Goal: Task Accomplishment & Management: Complete application form

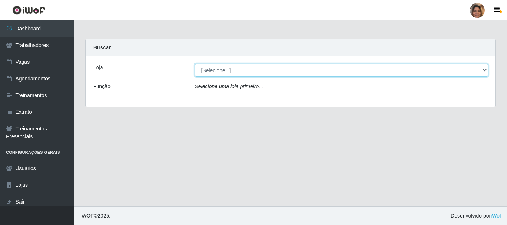
click at [482, 67] on select "[Selecione...] Mar Vermelho - CEASA Mar Vermelho - Centro de Distribuição" at bounding box center [342, 70] width 294 height 13
select select "474"
click at [195, 64] on select "[Selecione...] Mar Vermelho - CEASA Mar Vermelho - Centro de Distribuição" at bounding box center [342, 70] width 294 height 13
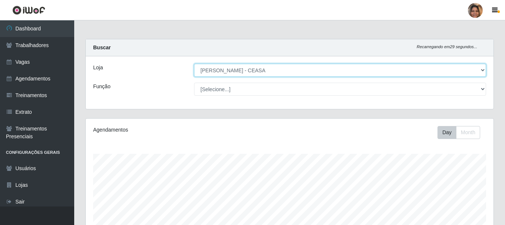
scroll to position [154, 408]
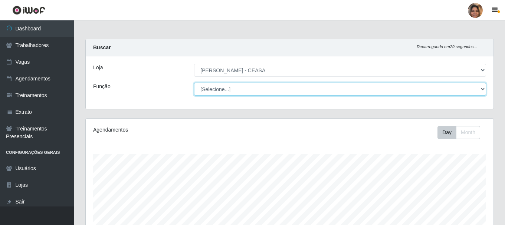
click at [482, 88] on select "[Selecione...] Repositor Repositor + Repositor ++" at bounding box center [340, 89] width 292 height 13
click at [194, 83] on select "[Selecione...] Repositor Repositor + Repositor ++" at bounding box center [340, 89] width 292 height 13
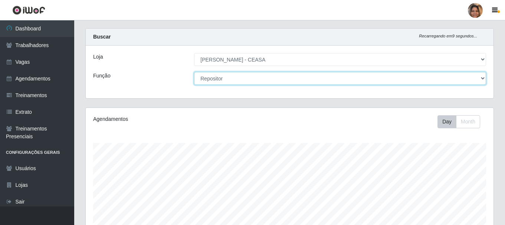
scroll to position [0, 0]
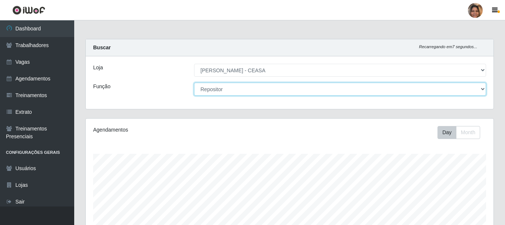
click at [483, 89] on select "[Selecione...] Repositor Repositor + Repositor ++" at bounding box center [340, 89] width 292 height 13
click at [194, 83] on select "[Selecione...] Repositor Repositor + Repositor ++" at bounding box center [340, 89] width 292 height 13
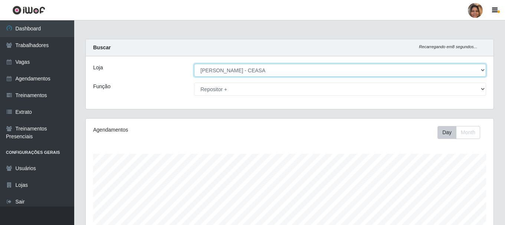
click at [482, 68] on select "[Selecione...] Mar Vermelho - CEASA Mar Vermelho - Centro de Distribuição" at bounding box center [340, 70] width 292 height 13
click at [194, 64] on select "[Selecione...] Mar Vermelho - CEASA Mar Vermelho - Centro de Distribuição" at bounding box center [340, 70] width 292 height 13
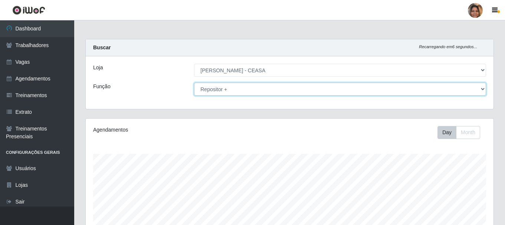
click at [483, 86] on select "[Selecione...] Repositor Repositor + Repositor ++" at bounding box center [340, 89] width 292 height 13
select select "24"
click at [194, 83] on select "[Selecione...] Repositor Repositor + Repositor ++" at bounding box center [340, 89] width 292 height 13
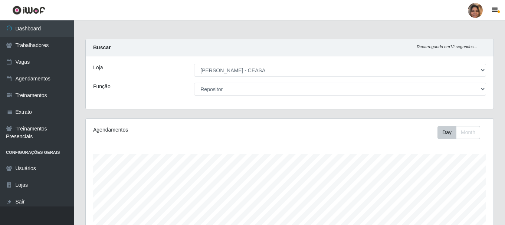
click at [351, 131] on div "Day Month" at bounding box center [374, 132] width 236 height 13
click at [31, 60] on link "Vagas" at bounding box center [37, 62] width 74 height 17
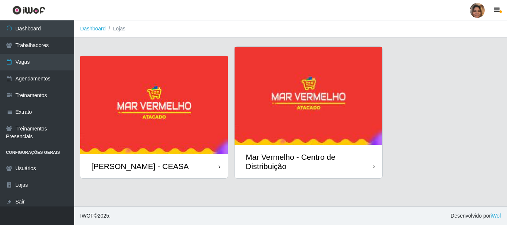
click at [132, 111] on img at bounding box center [154, 105] width 148 height 98
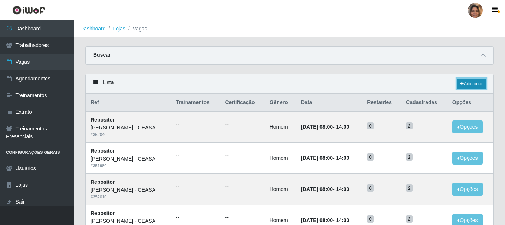
click at [478, 83] on link "Adicionar" at bounding box center [471, 84] width 29 height 10
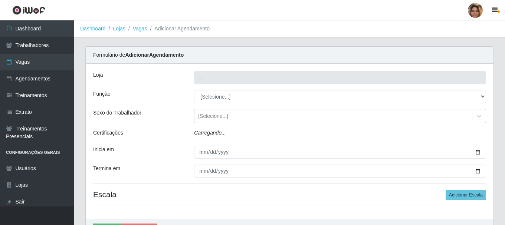
type input "[PERSON_NAME] - CEASA"
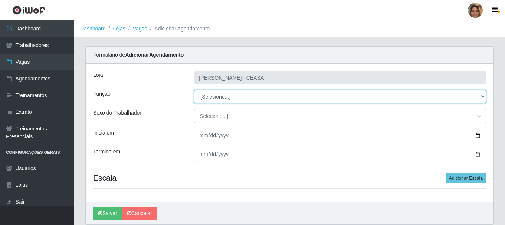
click at [240, 98] on select "[Selecione...] Repositor Repositor + Repositor ++" at bounding box center [340, 96] width 292 height 13
select select "24"
click at [194, 90] on select "[Selecione...] Repositor Repositor + Repositor ++" at bounding box center [340, 96] width 292 height 13
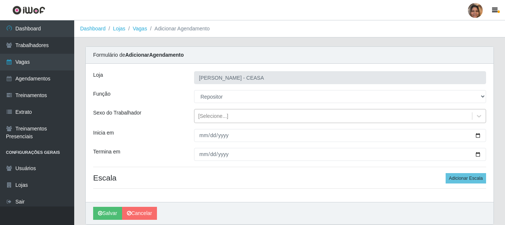
click at [226, 117] on div "[Selecione...]" at bounding box center [213, 116] width 30 height 8
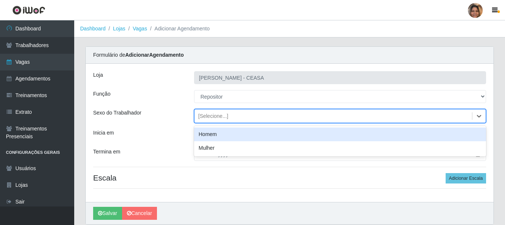
click at [222, 134] on div "Homem" at bounding box center [340, 135] width 292 height 14
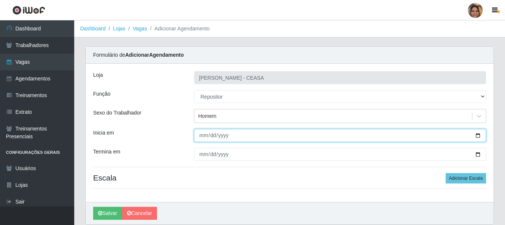
click at [224, 134] on input "Inicia em" at bounding box center [340, 135] width 292 height 13
click at [202, 135] on input "Inicia em" at bounding box center [340, 135] width 292 height 13
click at [477, 136] on input "Inicia em" at bounding box center [340, 135] width 292 height 13
type input "2025-10-06"
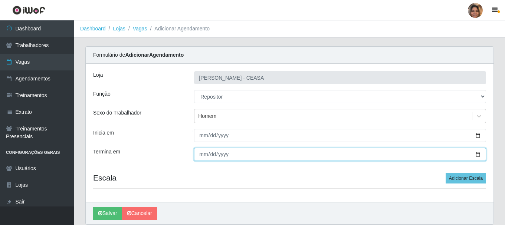
click at [203, 154] on input "Termina em" at bounding box center [340, 154] width 292 height 13
click at [477, 154] on input "Termina em" at bounding box center [340, 154] width 292 height 13
type input "2025-10-06"
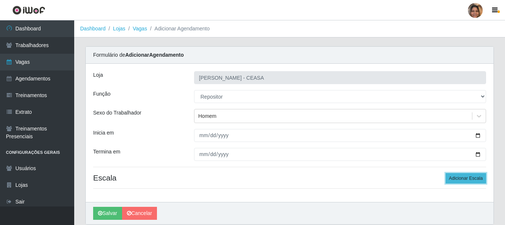
click at [479, 181] on button "Adicionar Escala" at bounding box center [466, 178] width 40 height 10
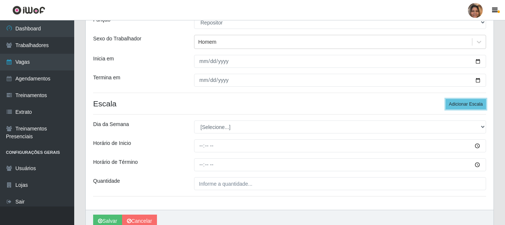
scroll to position [109, 0]
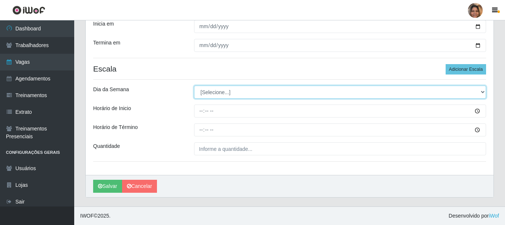
click at [232, 92] on select "[Selecione...] Segunda Terça Quarta Quinta Sexta Sábado Domingo" at bounding box center [340, 92] width 292 height 13
select select "1"
click at [194, 86] on select "[Selecione...] Segunda Terça Quarta Quinta Sexta Sábado Domingo" at bounding box center [340, 92] width 292 height 13
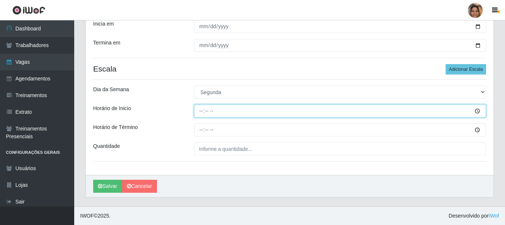
click at [204, 112] on input "Horário de Inicio" at bounding box center [340, 111] width 292 height 13
type input "08:00"
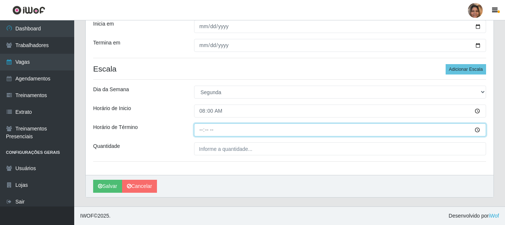
click at [201, 132] on input "Horário de Término" at bounding box center [340, 130] width 292 height 13
type input "14:00"
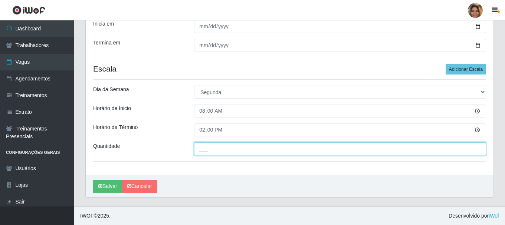
click at [212, 146] on input "___" at bounding box center [340, 149] width 292 height 13
type input "2__"
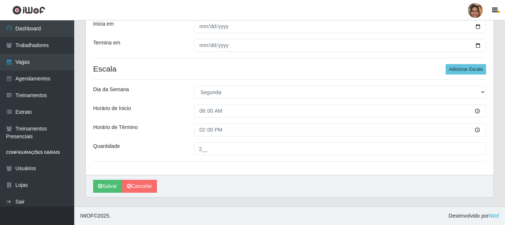
click at [205, 178] on div "Salvar Cancelar" at bounding box center [290, 186] width 408 height 22
click at [108, 184] on button "Salvar" at bounding box center [107, 186] width 29 height 13
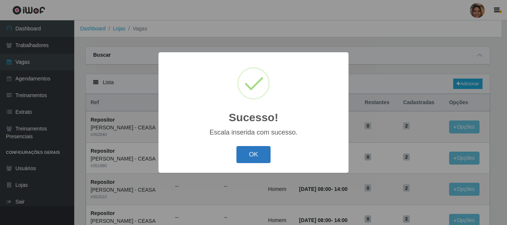
click at [257, 156] on button "OK" at bounding box center [253, 154] width 35 height 17
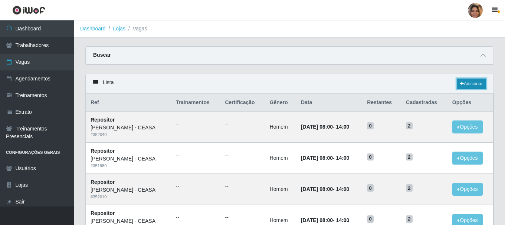
click at [471, 83] on link "Adicionar" at bounding box center [471, 84] width 29 height 10
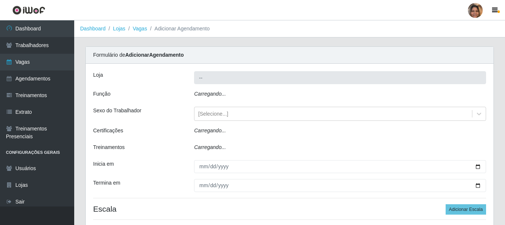
type input "[PERSON_NAME] - CEASA"
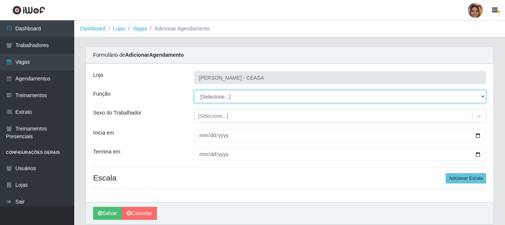
click at [260, 96] on select "[Selecione...] Repositor Repositor + Repositor ++" at bounding box center [340, 96] width 292 height 13
select select "24"
click at [194, 90] on select "[Selecione...] Repositor Repositor + Repositor ++" at bounding box center [340, 96] width 292 height 13
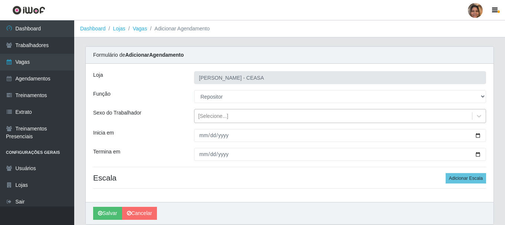
click at [226, 118] on div "[Selecione...]" at bounding box center [213, 116] width 30 height 8
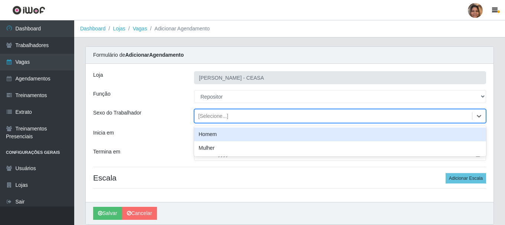
click at [217, 135] on div "Homem" at bounding box center [340, 135] width 292 height 14
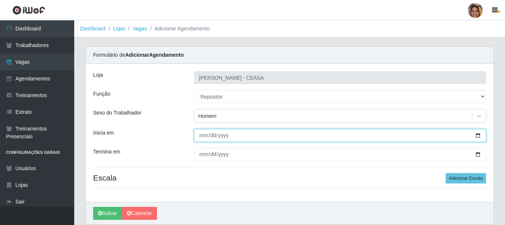
click at [203, 133] on input "Inicia em" at bounding box center [340, 135] width 292 height 13
click at [476, 137] on input "Inicia em" at bounding box center [340, 135] width 292 height 13
type input "2025-10-07"
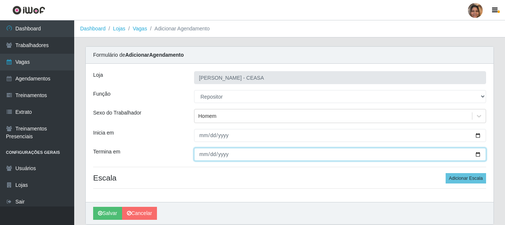
click at [204, 152] on input "Termina em" at bounding box center [340, 154] width 292 height 13
click at [479, 155] on input "Termina em" at bounding box center [340, 154] width 292 height 13
type input "2025-10-07"
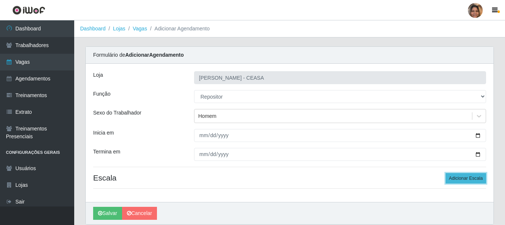
click at [469, 177] on button "Adicionar Escala" at bounding box center [466, 178] width 40 height 10
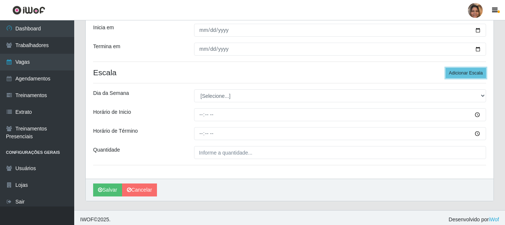
scroll to position [109, 0]
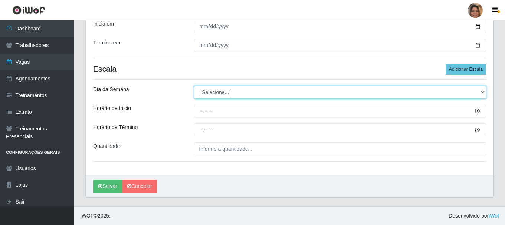
click at [206, 94] on select "[Selecione...] Segunda Terça Quarta Quinta Sexta Sábado Domingo" at bounding box center [340, 92] width 292 height 13
select select "2"
click at [194, 86] on select "[Selecione...] Segunda Terça Quarta Quinta Sexta Sábado Domingo" at bounding box center [340, 92] width 292 height 13
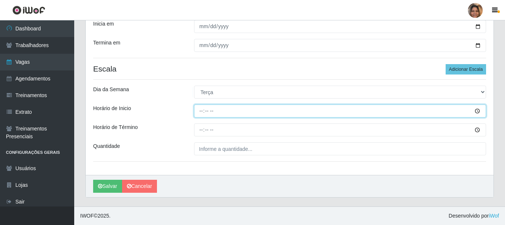
click at [201, 110] on input "Horário de Inicio" at bounding box center [340, 111] width 292 height 13
type input "08:00"
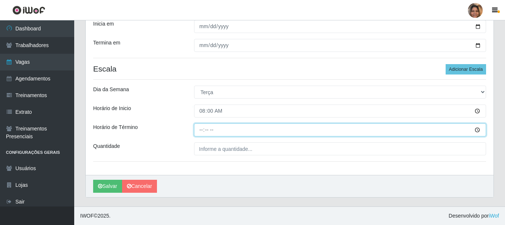
click at [199, 129] on input "Horário de Término" at bounding box center [340, 130] width 292 height 13
type input "14:00"
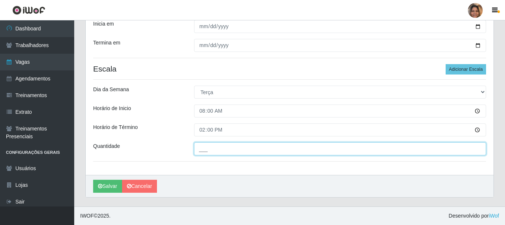
click at [201, 149] on input "___" at bounding box center [340, 149] width 292 height 13
type input "2__"
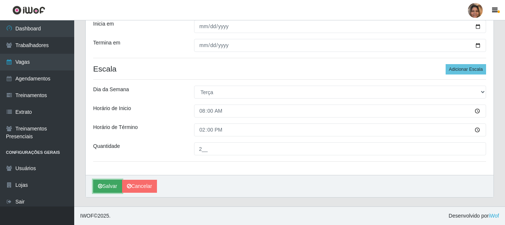
click at [115, 182] on button "Salvar" at bounding box center [107, 186] width 29 height 13
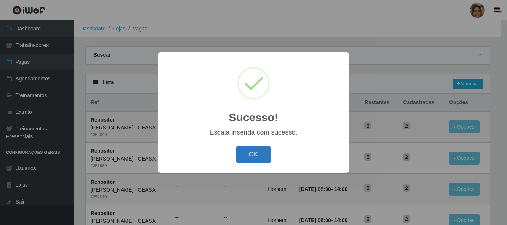
click at [261, 154] on button "OK" at bounding box center [253, 154] width 35 height 17
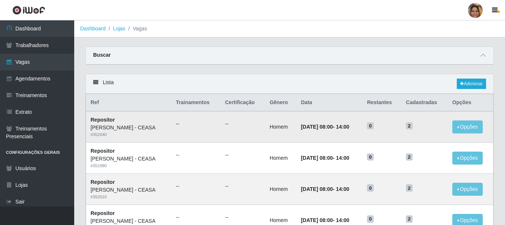
click at [324, 114] on td "10/10/2025, 08:00 - 14:00" at bounding box center [330, 126] width 66 height 31
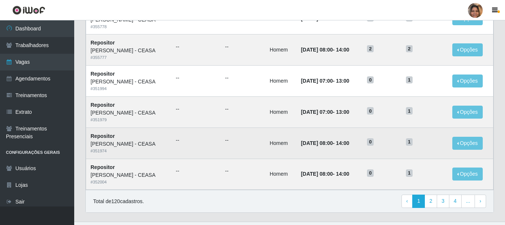
scroll to position [404, 0]
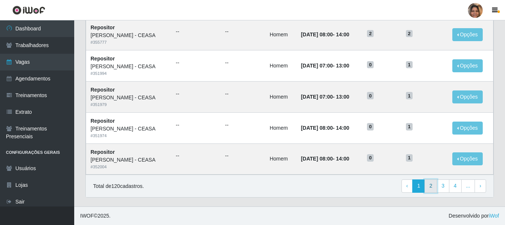
click at [434, 190] on link "2" at bounding box center [431, 186] width 13 height 13
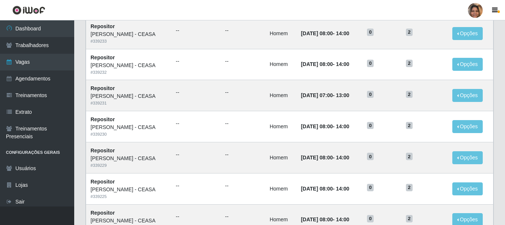
scroll to position [404, 0]
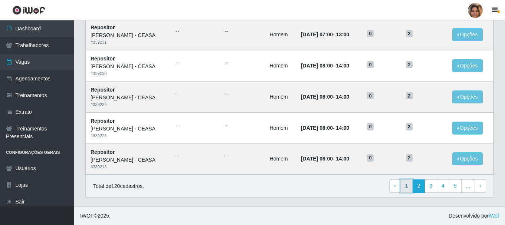
click at [410, 188] on link "1" at bounding box center [406, 186] width 13 height 13
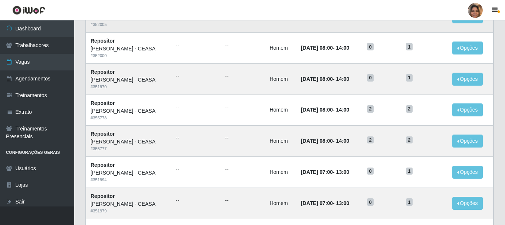
scroll to position [404, 0]
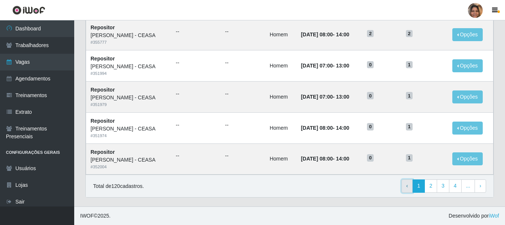
click at [408, 188] on span "‹" at bounding box center [407, 186] width 2 height 6
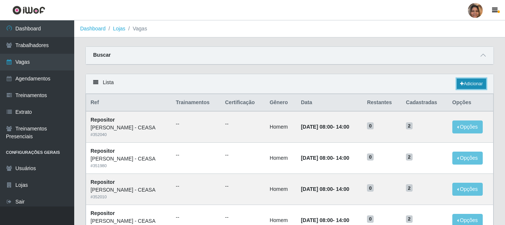
click at [484, 83] on link "Adicionar" at bounding box center [471, 84] width 29 height 10
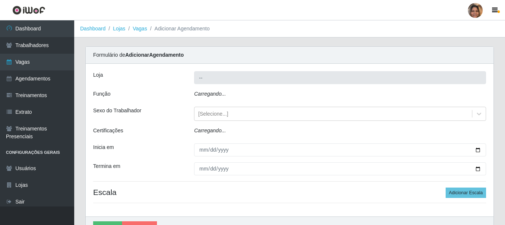
type input "[PERSON_NAME] - CEASA"
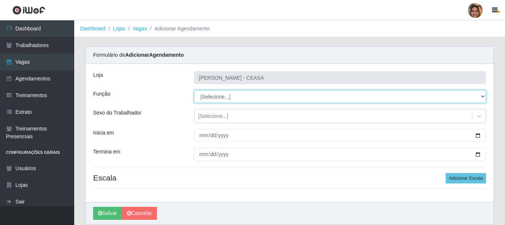
click at [233, 96] on select "[Selecione...] Repositor Repositor + Repositor ++" at bounding box center [340, 96] width 292 height 13
click at [194, 90] on select "[Selecione...] Repositor Repositor + Repositor ++" at bounding box center [340, 96] width 292 height 13
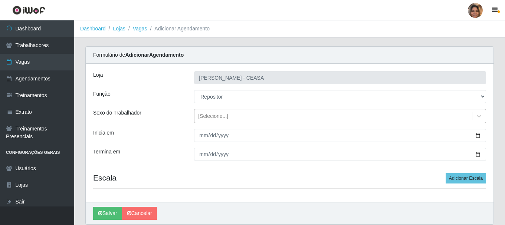
click at [222, 116] on div "[Selecione...]" at bounding box center [213, 116] width 30 height 8
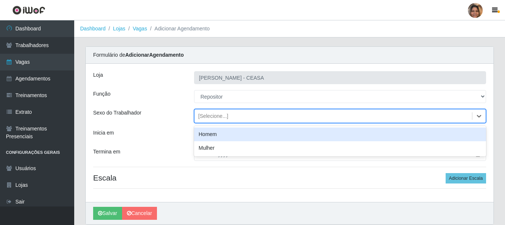
click at [216, 131] on div "Homem" at bounding box center [340, 135] width 292 height 14
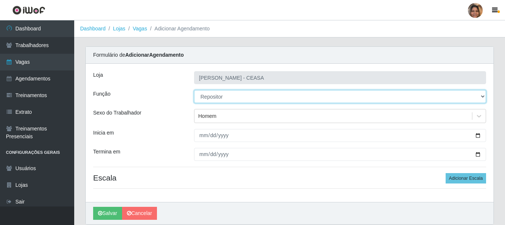
click at [220, 92] on select "[Selecione...] Repositor Repositor + Repositor ++" at bounding box center [340, 96] width 292 height 13
select select "82"
click at [194, 90] on select "[Selecione...] Repositor Repositor + Repositor ++" at bounding box center [340, 96] width 292 height 13
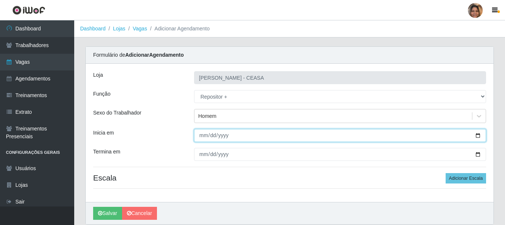
click at [203, 135] on input "Inicia em" at bounding box center [340, 135] width 292 height 13
click at [478, 137] on input "Inicia em" at bounding box center [340, 135] width 292 height 13
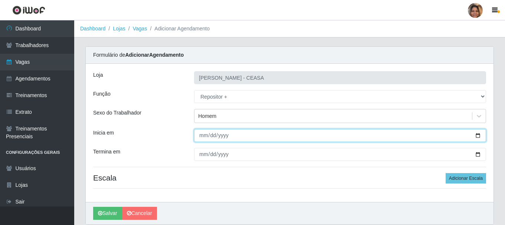
type input "[DATE]"
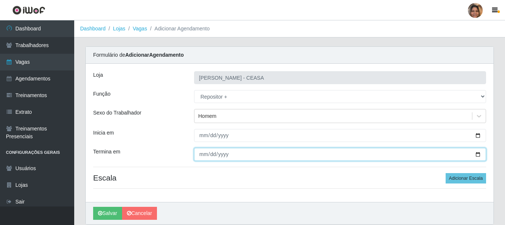
click at [475, 156] on input "Termina em" at bounding box center [340, 154] width 292 height 13
type input "[DATE]"
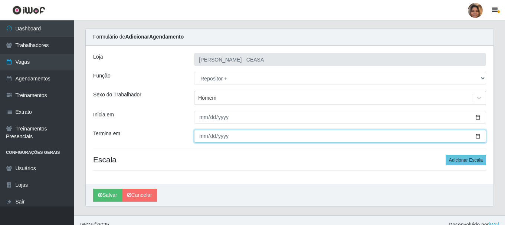
scroll to position [27, 0]
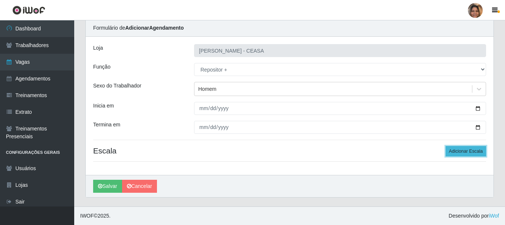
click at [476, 150] on button "Adicionar Escala" at bounding box center [466, 151] width 40 height 10
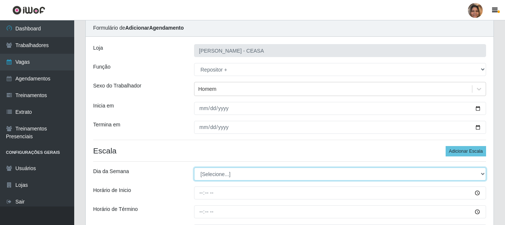
click at [241, 176] on select "[Selecione...] Segunda Terça Quarta Quinta Sexta Sábado Domingo" at bounding box center [340, 174] width 292 height 13
select select "6"
click at [194, 168] on select "[Selecione...] Segunda Terça Quarta Quinta Sexta Sábado Domingo" at bounding box center [340, 174] width 292 height 13
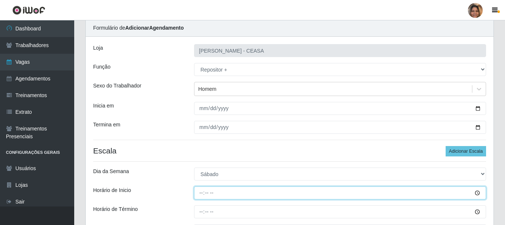
click at [202, 193] on input "Horário de Inicio" at bounding box center [340, 193] width 292 height 13
type input "07:00"
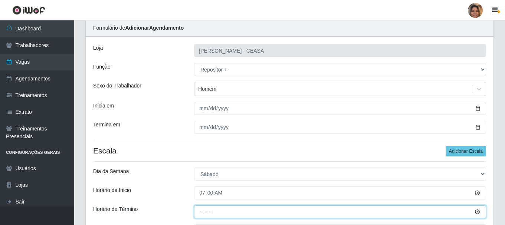
click at [199, 211] on input "Horário de Término" at bounding box center [340, 212] width 292 height 13
type input "13:00"
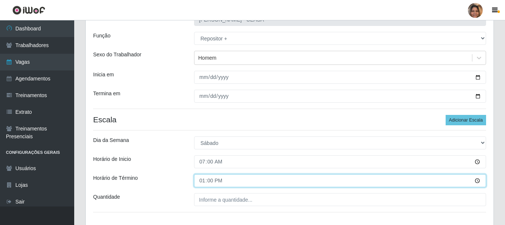
scroll to position [109, 0]
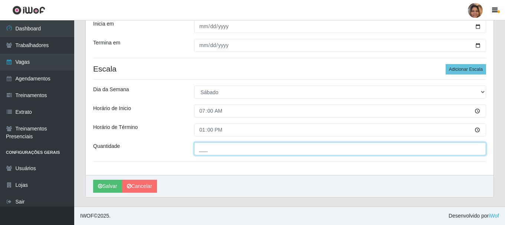
click at [231, 148] on input "___" at bounding box center [340, 149] width 292 height 13
type input "2__"
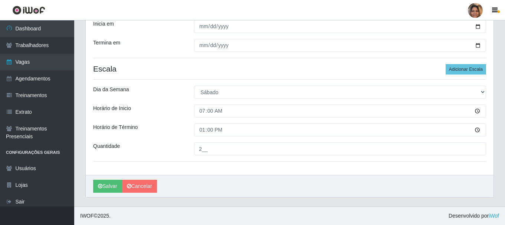
click at [266, 170] on div "Loja Mar Vermelho - CEASA Função [Selecione...] Repositor Repositor + Repositor…" at bounding box center [290, 65] width 408 height 220
click at [112, 185] on button "Salvar" at bounding box center [107, 186] width 29 height 13
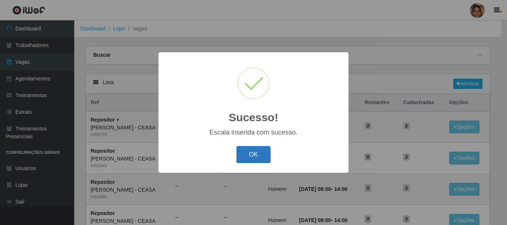
click at [249, 158] on button "OK" at bounding box center [253, 154] width 35 height 17
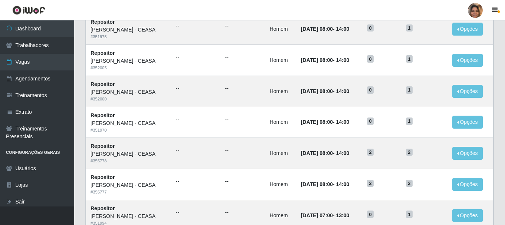
scroll to position [334, 0]
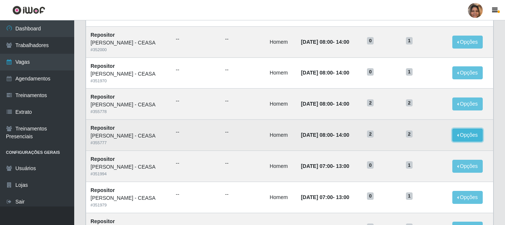
click at [478, 134] on button "Opções" at bounding box center [467, 135] width 30 height 13
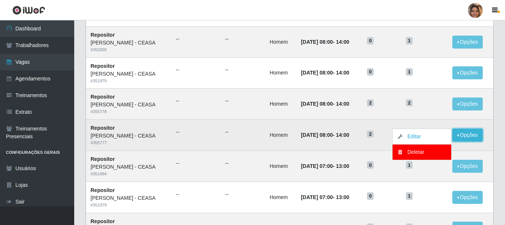
click at [478, 134] on button "Opções" at bounding box center [467, 135] width 30 height 13
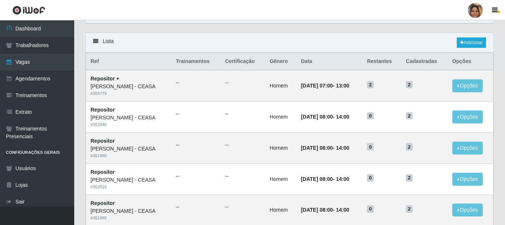
scroll to position [0, 0]
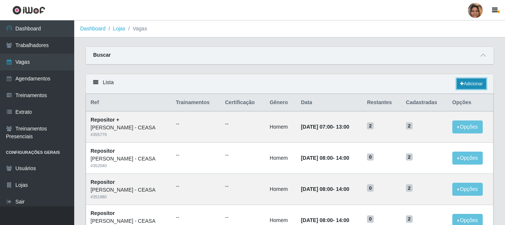
click at [472, 80] on link "Adicionar" at bounding box center [471, 84] width 29 height 10
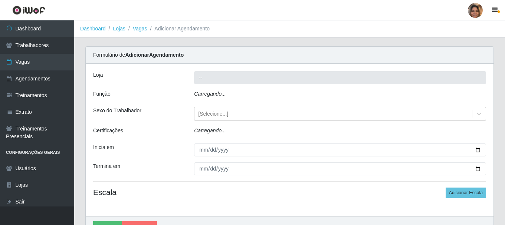
type input "[PERSON_NAME] - CEASA"
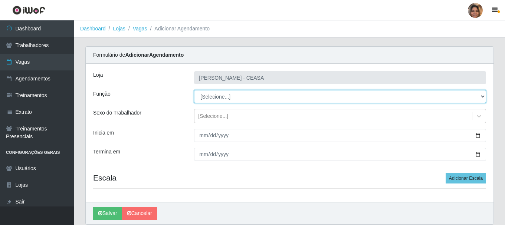
click at [235, 97] on select "[Selecione...] Repositor Repositor + Repositor ++" at bounding box center [340, 96] width 292 height 13
select select "24"
click at [194, 90] on select "[Selecione...] Repositor Repositor + Repositor ++" at bounding box center [340, 96] width 292 height 13
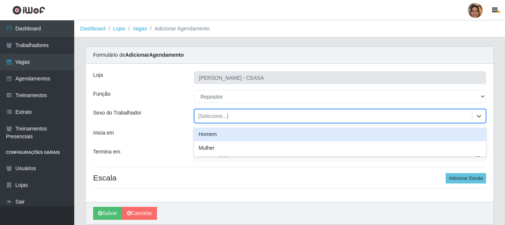
click at [226, 116] on div "[Selecione...]" at bounding box center [213, 116] width 30 height 8
click at [214, 136] on div "Homem" at bounding box center [340, 135] width 292 height 14
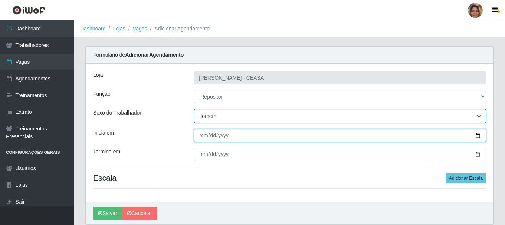
click at [204, 135] on input "Inicia em" at bounding box center [340, 135] width 292 height 13
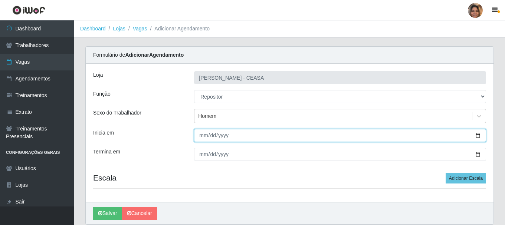
click at [203, 135] on input "Inicia em" at bounding box center [340, 135] width 292 height 13
click at [477, 134] on input "Inicia em" at bounding box center [340, 135] width 292 height 13
type input "[DATE]"
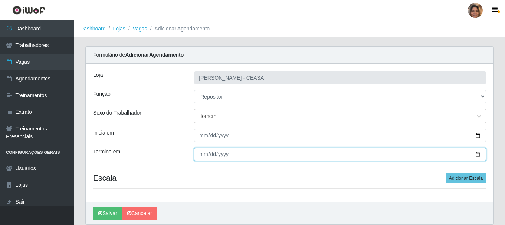
click at [203, 154] on input "Termina em" at bounding box center [340, 154] width 292 height 13
click at [479, 153] on input "Termina em" at bounding box center [340, 154] width 292 height 13
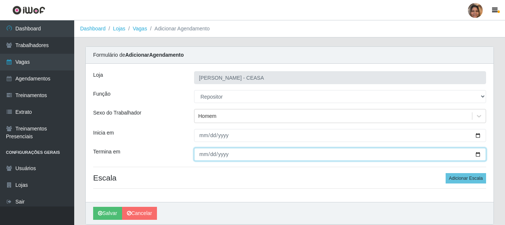
type input "[DATE]"
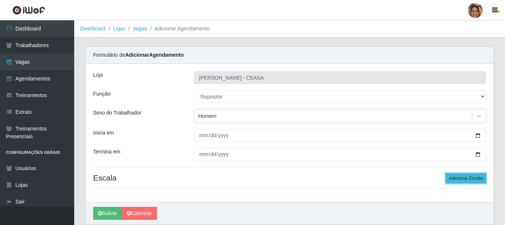
click at [452, 178] on button "Adicionar Escala" at bounding box center [466, 178] width 40 height 10
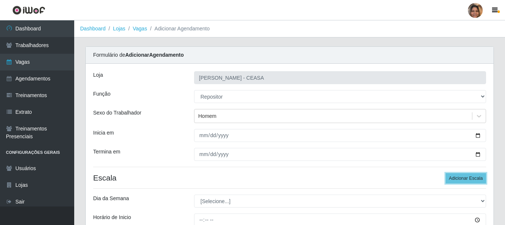
scroll to position [74, 0]
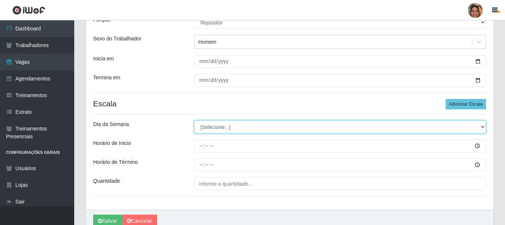
click at [253, 126] on select "[Selecione...] Segunda Terça Quarta Quinta Sexta Sábado Domingo" at bounding box center [340, 127] width 292 height 13
select select "1"
click at [194, 121] on select "[Selecione...] Segunda Terça Quarta Quinta Sexta Sábado Domingo" at bounding box center [340, 127] width 292 height 13
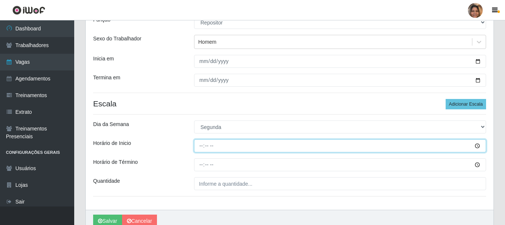
click at [203, 147] on input "Horário de Inicio" at bounding box center [340, 146] width 292 height 13
type input "08:00"
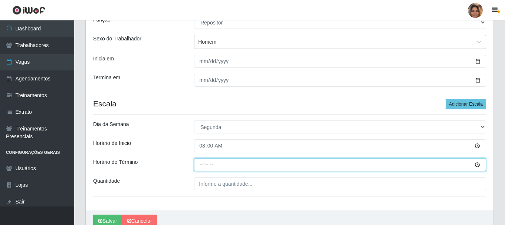
click at [200, 164] on input "Horário de Término" at bounding box center [340, 164] width 292 height 13
type input "14:00"
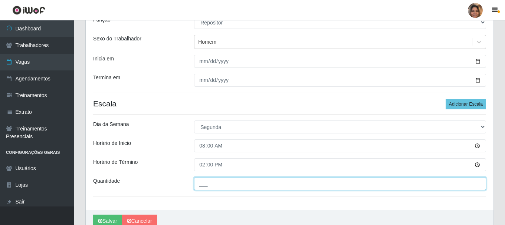
click at [287, 186] on input "___" at bounding box center [340, 183] width 292 height 13
type input "2__"
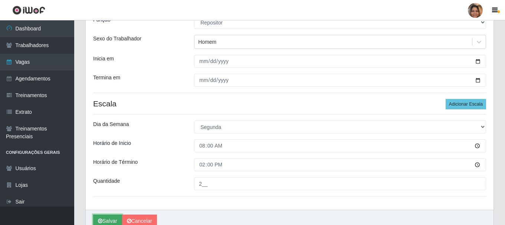
click at [105, 221] on button "Salvar" at bounding box center [107, 221] width 29 height 13
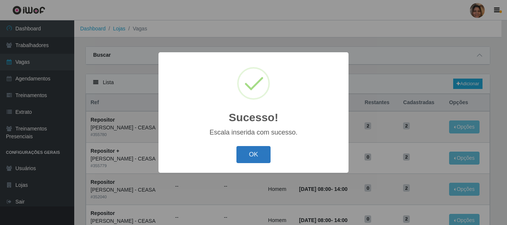
click at [262, 148] on button "OK" at bounding box center [253, 154] width 35 height 17
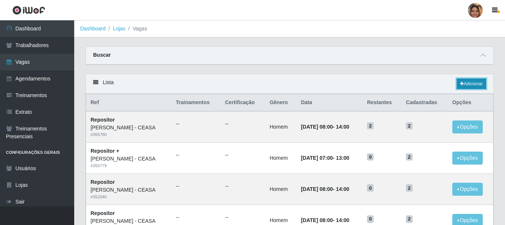
click at [485, 84] on link "Adicionar" at bounding box center [471, 84] width 29 height 10
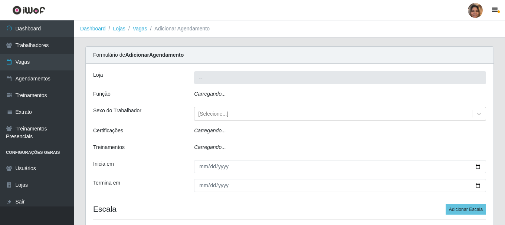
type input "[PERSON_NAME] - CEASA"
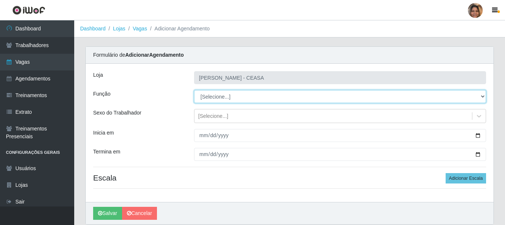
click at [239, 95] on select "[Selecione...] Repositor Repositor + Repositor ++" at bounding box center [340, 96] width 292 height 13
select select "24"
click at [194, 90] on select "[Selecione...] Repositor Repositor + Repositor ++" at bounding box center [340, 96] width 292 height 13
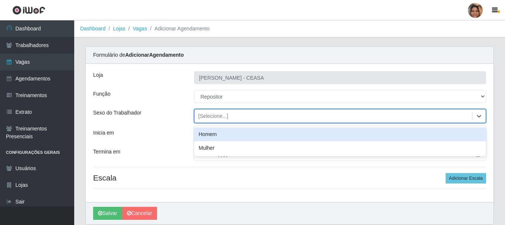
click at [209, 114] on div "[Selecione...]" at bounding box center [213, 116] width 30 height 8
click at [202, 134] on div "Homem" at bounding box center [340, 135] width 292 height 14
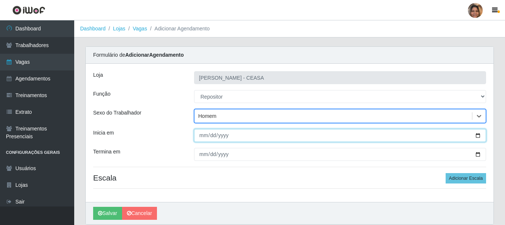
click at [202, 134] on input "Inicia em" at bounding box center [340, 135] width 292 height 13
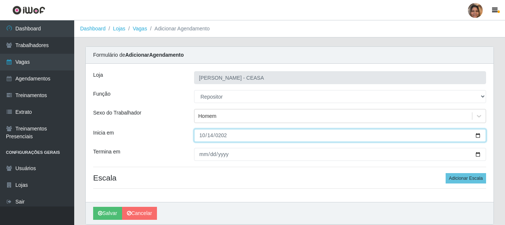
type input "[DATE]"
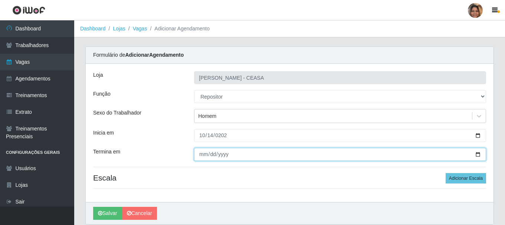
click at [202, 155] on input "Termina em" at bounding box center [340, 154] width 292 height 13
click at [478, 151] on input "Termina em" at bounding box center [340, 154] width 292 height 13
type input "[DATE]"
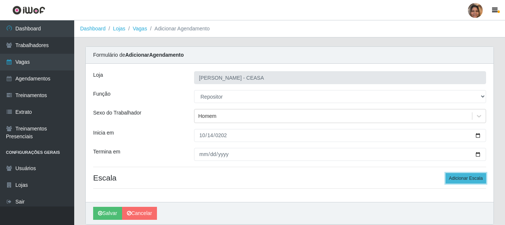
click at [448, 179] on button "Adicionar Escala" at bounding box center [466, 178] width 40 height 10
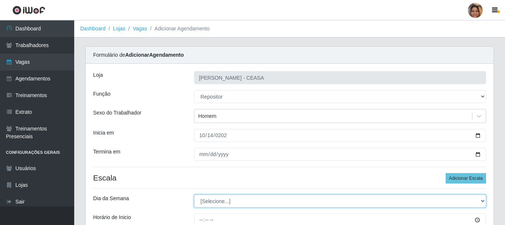
click at [244, 201] on select "[Selecione...] Segunda Terça Quarta Quinta Sexta Sábado Domingo" at bounding box center [340, 201] width 292 height 13
select select "2"
click at [194, 195] on select "[Selecione...] Segunda Terça Quarta Quinta Sexta Sábado Domingo" at bounding box center [340, 201] width 292 height 13
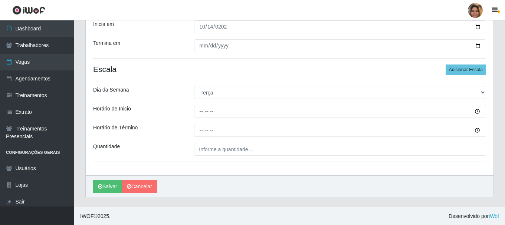
scroll to position [109, 0]
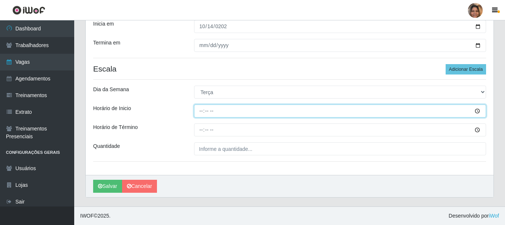
click at [200, 112] on input "Horário de Inicio" at bounding box center [340, 111] width 292 height 13
type input "08:00"
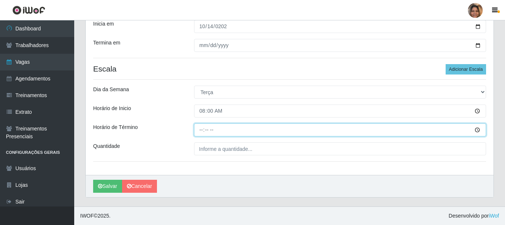
click at [198, 132] on input "Horário de Término" at bounding box center [340, 130] width 292 height 13
type input "14:00"
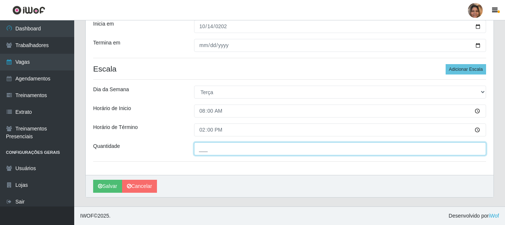
click at [214, 149] on input "___" at bounding box center [340, 149] width 292 height 13
type input "2__"
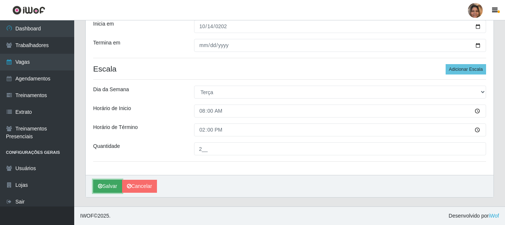
click at [108, 187] on button "Salvar" at bounding box center [107, 186] width 29 height 13
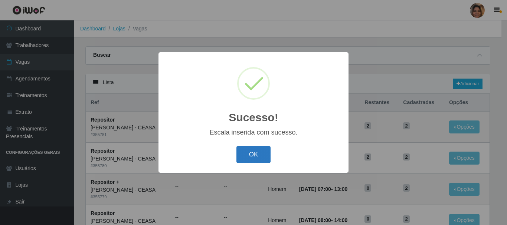
click at [248, 161] on button "OK" at bounding box center [253, 154] width 35 height 17
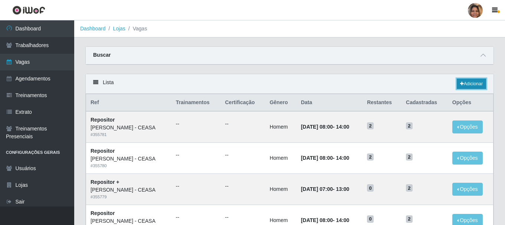
click at [466, 84] on link "Adicionar" at bounding box center [471, 84] width 29 height 10
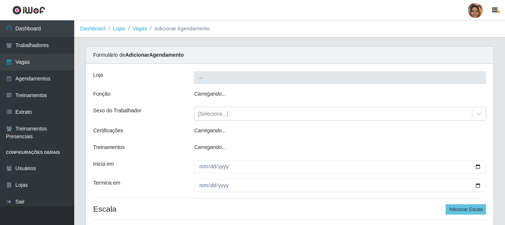
type input "[PERSON_NAME] - CEASA"
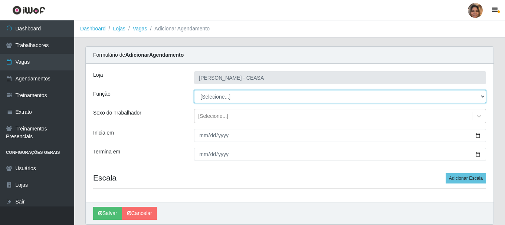
click at [226, 95] on select "[Selecione...] Repositor Repositor + Repositor ++" at bounding box center [340, 96] width 292 height 13
select select "24"
click at [194, 90] on select "[Selecione...] Repositor Repositor + Repositor ++" at bounding box center [340, 96] width 292 height 13
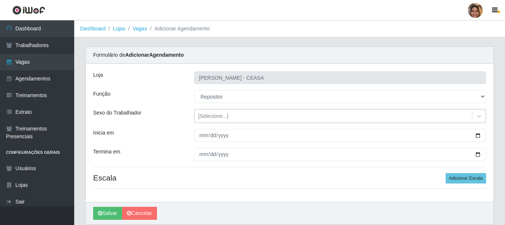
click at [208, 117] on div "[Selecione...]" at bounding box center [213, 116] width 30 height 8
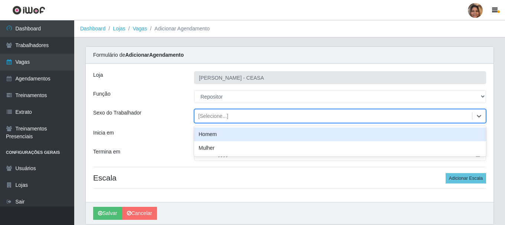
click at [210, 134] on div "Homem" at bounding box center [340, 135] width 292 height 14
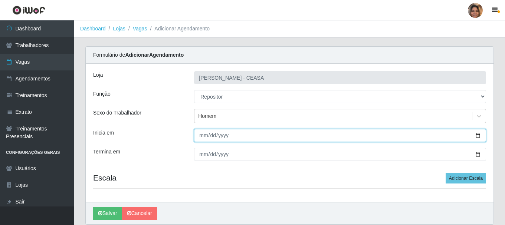
click at [199, 133] on input "Inicia em" at bounding box center [340, 135] width 292 height 13
click at [479, 135] on input "Inicia em" at bounding box center [340, 135] width 292 height 13
type input "[DATE]"
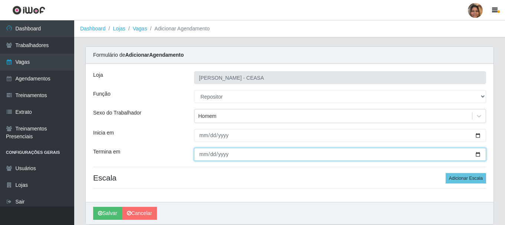
click at [204, 154] on input "Termina em" at bounding box center [340, 154] width 292 height 13
click at [480, 155] on input "Termina em" at bounding box center [340, 154] width 292 height 13
type input "[DATE]"
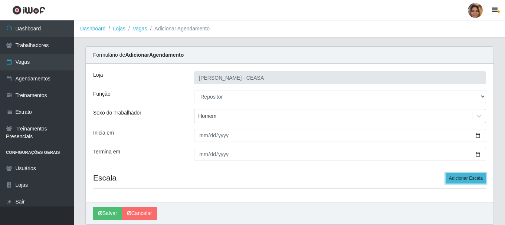
click at [471, 176] on button "Adicionar Escala" at bounding box center [466, 178] width 40 height 10
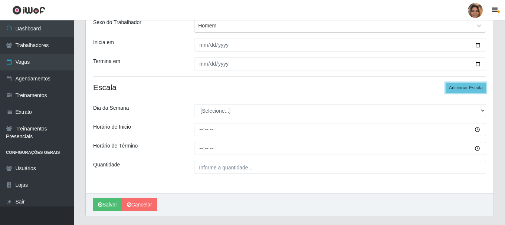
scroll to position [109, 0]
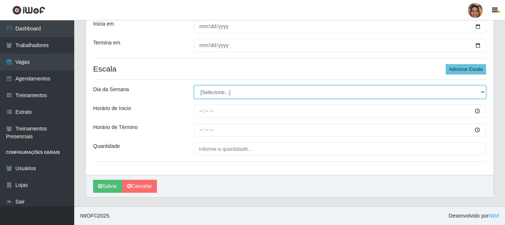
click at [214, 94] on select "[Selecione...] Segunda Terça Quarta Quinta Sexta Sábado Domingo" at bounding box center [340, 92] width 292 height 13
select select "3"
click at [194, 86] on select "[Selecione...] Segunda Terça Quarta Quinta Sexta Sábado Domingo" at bounding box center [340, 92] width 292 height 13
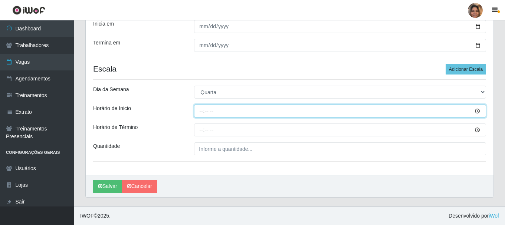
click at [200, 109] on input "Horário de Inicio" at bounding box center [340, 111] width 292 height 13
type input "08:00"
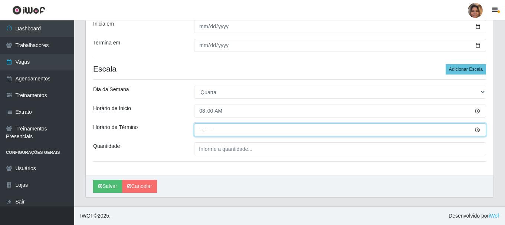
click at [197, 125] on input "Horário de Término" at bounding box center [340, 130] width 292 height 13
type input "14:00"
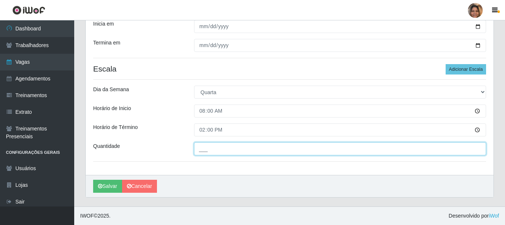
click at [205, 151] on input "___" at bounding box center [340, 149] width 292 height 13
type input "2__"
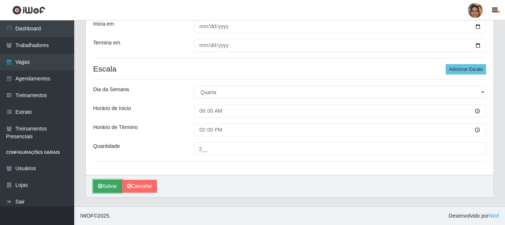
click at [104, 186] on button "Salvar" at bounding box center [107, 186] width 29 height 13
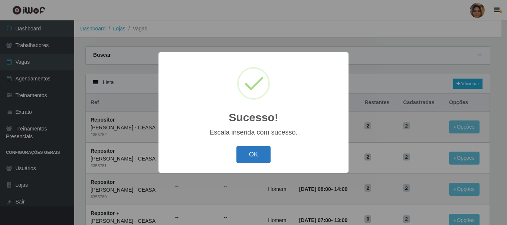
click at [253, 153] on button "OK" at bounding box center [253, 154] width 35 height 17
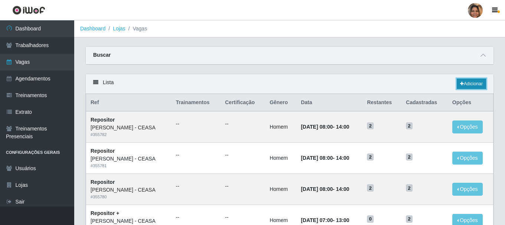
click at [469, 83] on link "Adicionar" at bounding box center [471, 84] width 29 height 10
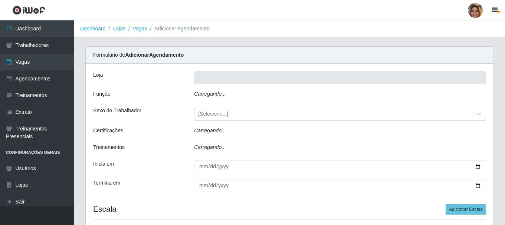
type input "[PERSON_NAME] - CEASA"
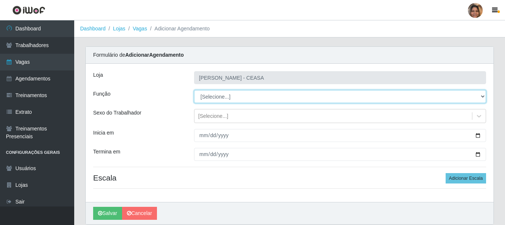
click at [224, 94] on select "[Selecione...] Repositor Repositor + Repositor ++" at bounding box center [340, 96] width 292 height 13
select select "24"
click at [194, 90] on select "[Selecione...] Repositor Repositor + Repositor ++" at bounding box center [340, 96] width 292 height 13
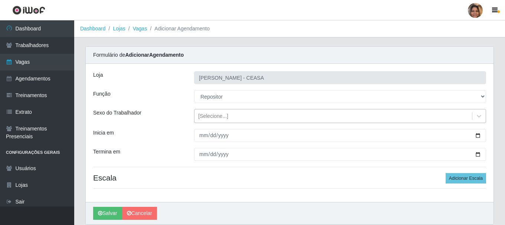
click at [223, 117] on div "[Selecione...]" at bounding box center [213, 116] width 30 height 8
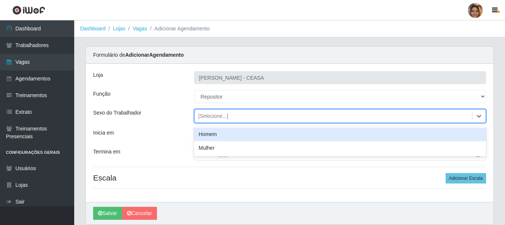
click at [217, 134] on div "Homem" at bounding box center [340, 135] width 292 height 14
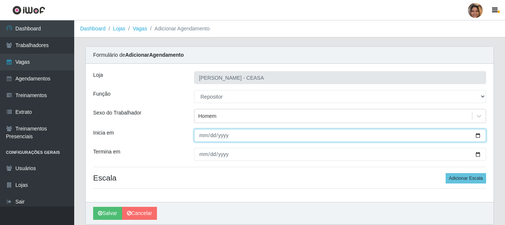
click at [201, 137] on input "Inicia em" at bounding box center [340, 135] width 292 height 13
click at [477, 137] on input "Inicia em" at bounding box center [340, 135] width 292 height 13
type input "[DATE]"
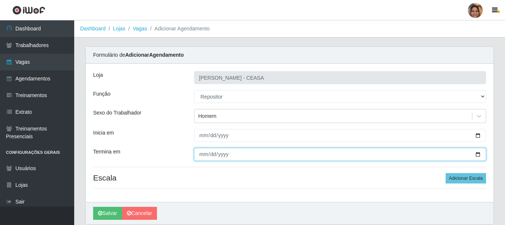
click at [478, 155] on input "Termina em" at bounding box center [340, 154] width 292 height 13
type input "[DATE]"
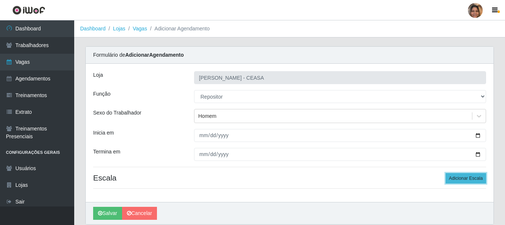
click at [476, 174] on button "Adicionar Escala" at bounding box center [466, 178] width 40 height 10
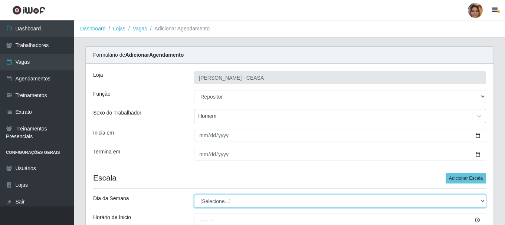
click at [225, 201] on select "[Selecione...] Segunda Terça Quarta Quinta Sexta Sábado Domingo" at bounding box center [340, 201] width 292 height 13
select select "4"
click at [194, 195] on select "[Selecione...] Segunda Terça Quarta Quinta Sexta Sábado Domingo" at bounding box center [340, 201] width 292 height 13
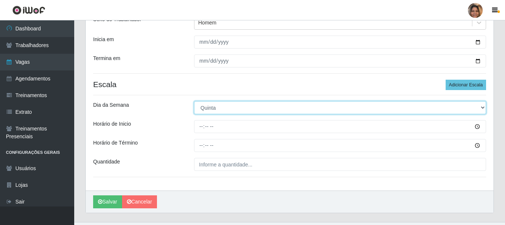
scroll to position [109, 0]
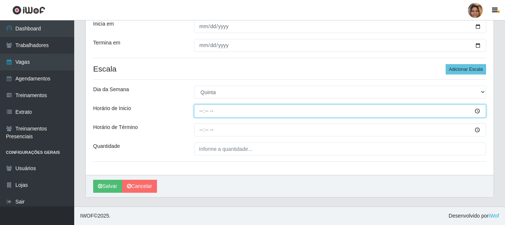
click at [202, 110] on input "Horário de Inicio" at bounding box center [340, 111] width 292 height 13
type input "08:00"
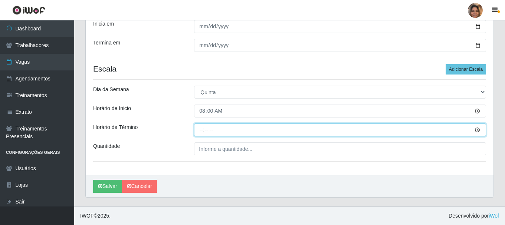
click at [201, 129] on input "Horário de Término" at bounding box center [340, 130] width 292 height 13
type input "14:00"
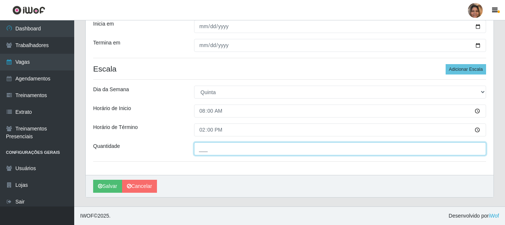
click at [248, 150] on input "___" at bounding box center [340, 149] width 292 height 13
type input "2__"
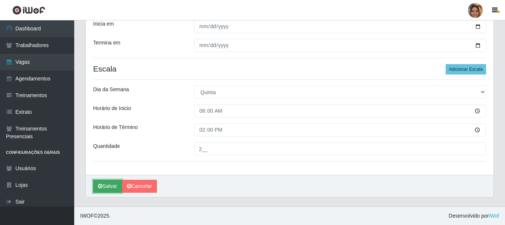
click at [111, 186] on button "Salvar" at bounding box center [107, 186] width 29 height 13
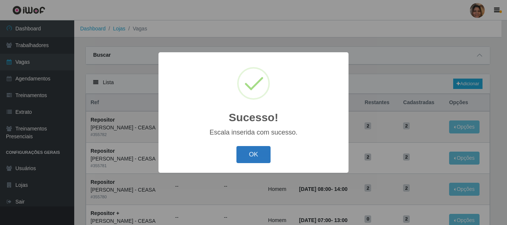
click at [261, 149] on button "OK" at bounding box center [253, 154] width 35 height 17
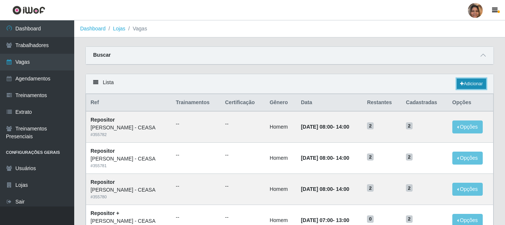
click at [482, 82] on link "Adicionar" at bounding box center [471, 84] width 29 height 10
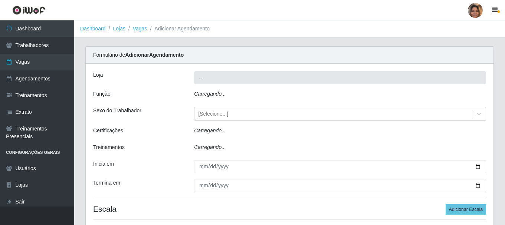
type input "[PERSON_NAME] - CEASA"
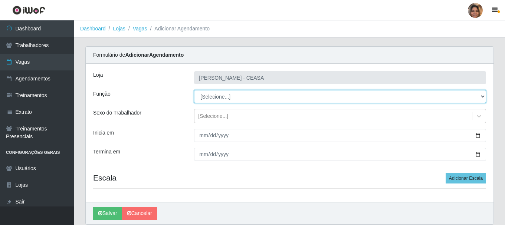
click at [221, 97] on select "[Selecione...] Repositor Repositor + Repositor ++" at bounding box center [340, 96] width 292 height 13
select select "24"
click at [194, 90] on select "[Selecione...] Repositor Repositor + Repositor ++" at bounding box center [340, 96] width 292 height 13
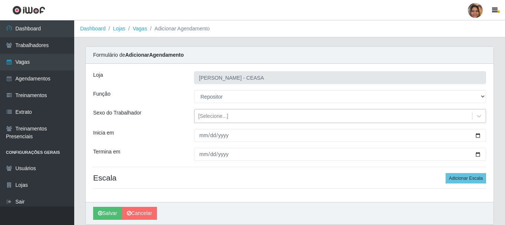
click at [219, 118] on div "[Selecione...]" at bounding box center [213, 116] width 30 height 8
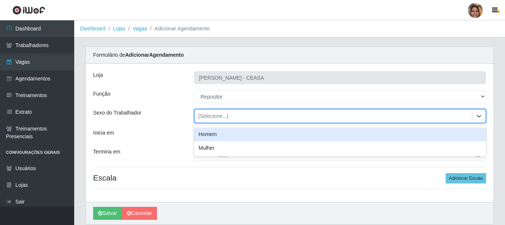
click at [213, 133] on div "Homem" at bounding box center [340, 135] width 292 height 14
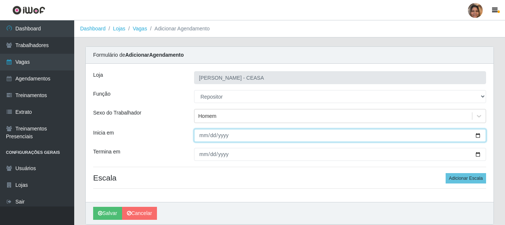
click at [199, 137] on input "Inicia em" at bounding box center [340, 135] width 292 height 13
click at [476, 139] on input "Inicia em" at bounding box center [340, 135] width 292 height 13
click at [480, 137] on input "Inicia em" at bounding box center [340, 135] width 292 height 13
type input "[DATE]"
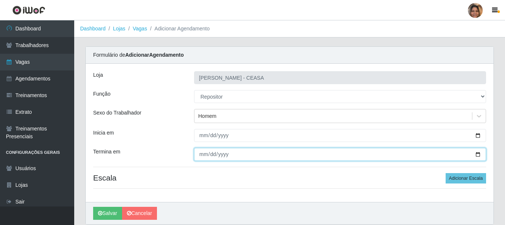
click at [477, 155] on input "Termina em" at bounding box center [340, 154] width 292 height 13
type input "[DATE]"
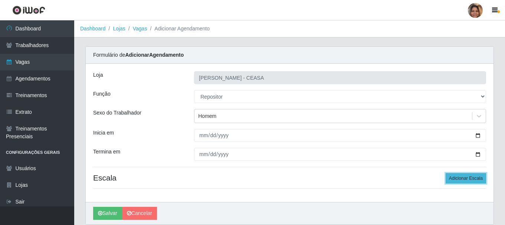
click at [468, 177] on button "Adicionar Escala" at bounding box center [466, 178] width 40 height 10
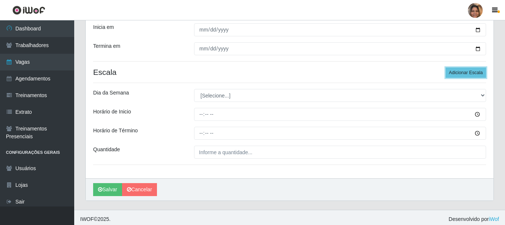
scroll to position [109, 0]
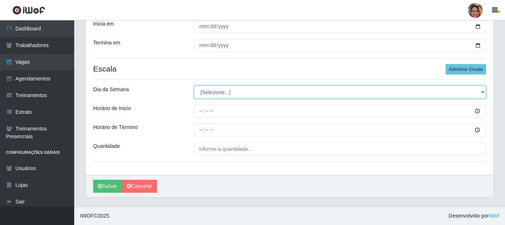
click at [211, 95] on select "[Selecione...] Segunda Terça Quarta Quinta Sexta Sábado Domingo" at bounding box center [340, 92] width 292 height 13
select select "4"
click at [194, 86] on select "[Selecione...] Segunda Terça Quarta Quinta Sexta Sábado Domingo" at bounding box center [340, 92] width 292 height 13
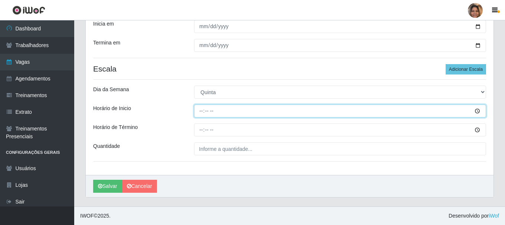
click at [201, 113] on input "Horário de Inicio" at bounding box center [340, 111] width 292 height 13
type input "08:00"
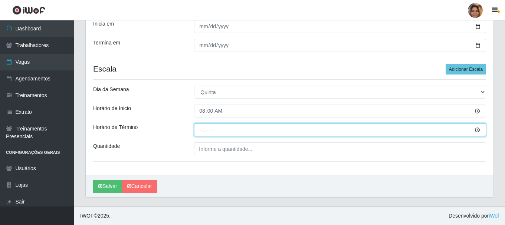
click at [201, 133] on input "Horário de Término" at bounding box center [340, 130] width 292 height 13
type input "14:00"
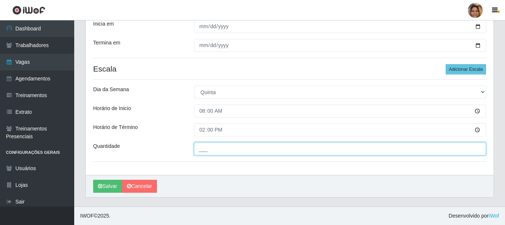
click at [252, 152] on input "___" at bounding box center [340, 149] width 292 height 13
type input "2__"
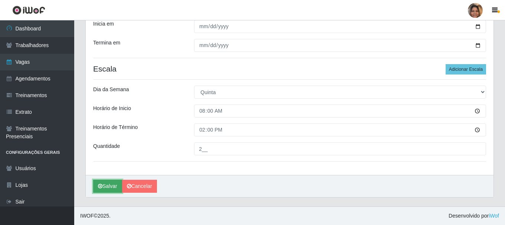
click at [112, 184] on button "Salvar" at bounding box center [107, 186] width 29 height 13
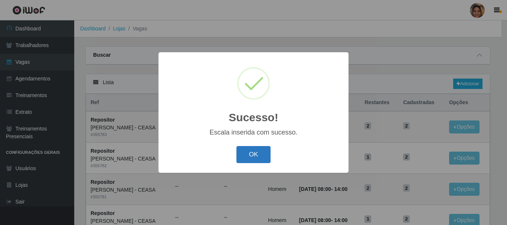
click at [263, 156] on button "OK" at bounding box center [253, 154] width 35 height 17
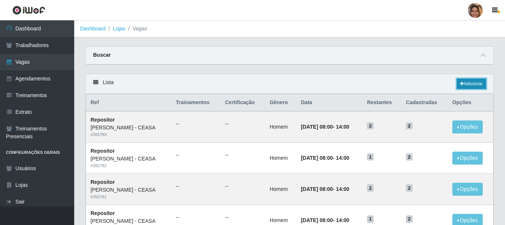
click at [468, 82] on link "Adicionar" at bounding box center [471, 84] width 29 height 10
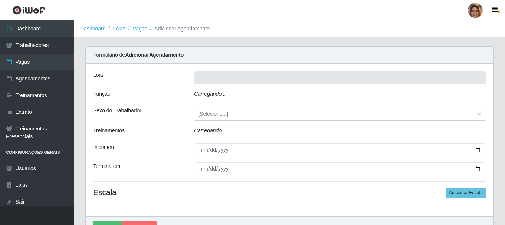
type input "[PERSON_NAME] - CEASA"
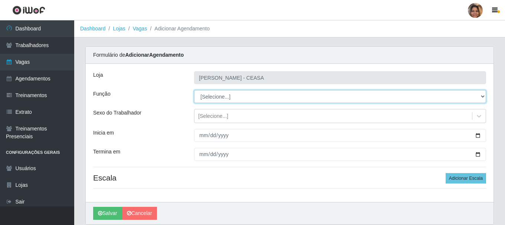
click at [222, 96] on select "[Selecione...] Repositor Repositor + Repositor ++" at bounding box center [340, 96] width 292 height 13
select select "24"
click at [194, 90] on select "[Selecione...] Repositor Repositor + Repositor ++" at bounding box center [340, 96] width 292 height 13
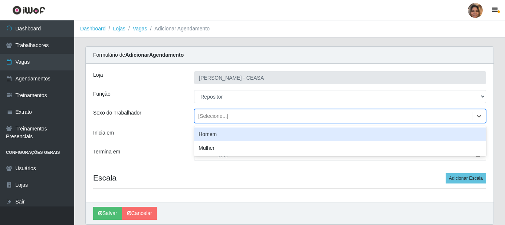
click at [219, 119] on div "[Selecione...]" at bounding box center [213, 116] width 30 height 8
click at [216, 134] on div "Homem" at bounding box center [340, 135] width 292 height 14
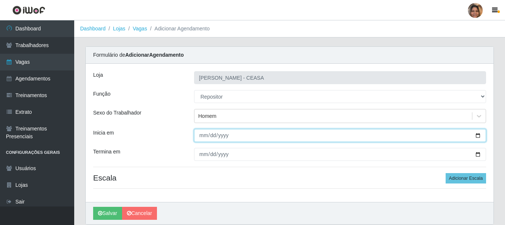
click at [203, 133] on input "Inicia em" at bounding box center [340, 135] width 292 height 13
click at [477, 136] on input "Inicia em" at bounding box center [340, 135] width 292 height 13
type input "[DATE]"
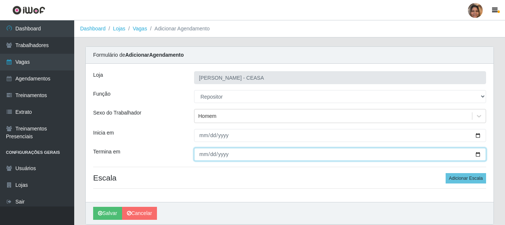
click at [476, 158] on input "Termina em" at bounding box center [340, 154] width 292 height 13
click at [475, 154] on input "Termina em" at bounding box center [340, 154] width 292 height 13
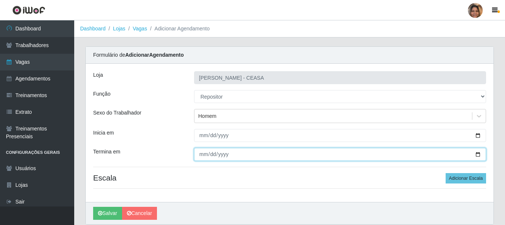
click at [475, 154] on input "Termina em" at bounding box center [340, 154] width 292 height 13
type input "[DATE]"
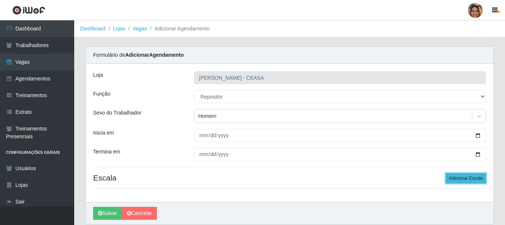
click at [455, 177] on button "Adicionar Escala" at bounding box center [466, 178] width 40 height 10
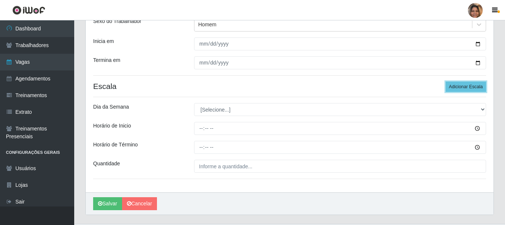
scroll to position [109, 0]
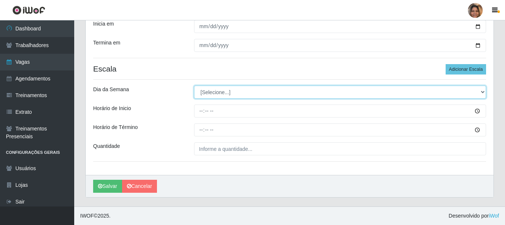
click at [216, 92] on select "[Selecione...] Segunda Terça Quarta Quinta Sexta Sábado Domingo" at bounding box center [340, 92] width 292 height 13
select select "5"
click at [194, 86] on select "[Selecione...] Segunda Terça Quarta Quinta Sexta Sábado Domingo" at bounding box center [340, 92] width 292 height 13
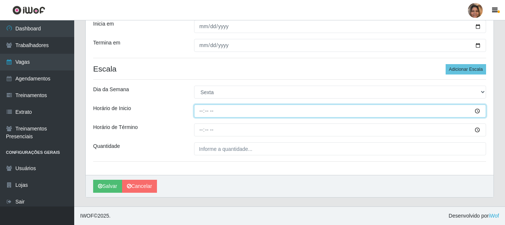
click at [200, 113] on input "Horário de Inicio" at bounding box center [340, 111] width 292 height 13
type input "08:00"
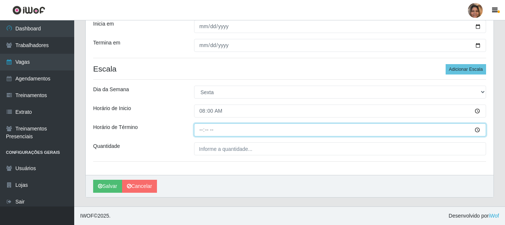
click at [202, 131] on input "Horário de Término" at bounding box center [340, 130] width 292 height 13
type input "14:00"
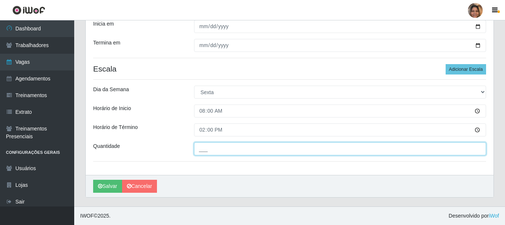
click at [258, 145] on input "___" at bounding box center [340, 149] width 292 height 13
type input "2__"
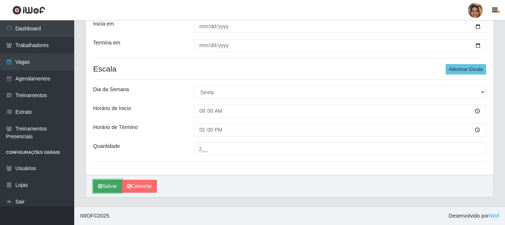
click at [101, 187] on icon "submit" at bounding box center [100, 186] width 4 height 5
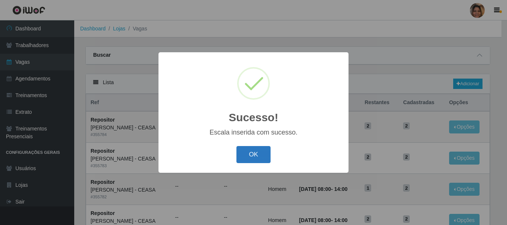
click at [255, 153] on button "OK" at bounding box center [253, 154] width 35 height 17
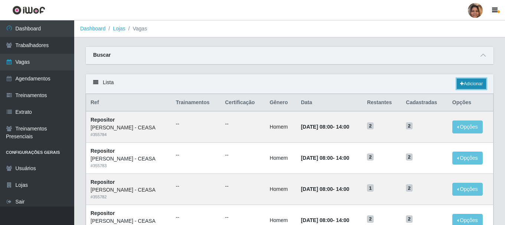
click at [468, 82] on link "Adicionar" at bounding box center [471, 84] width 29 height 10
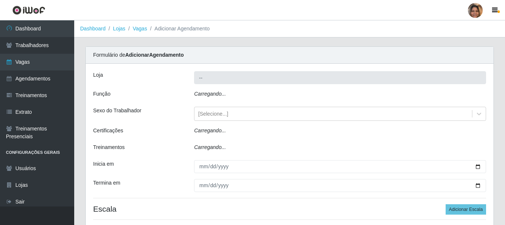
type input "[PERSON_NAME] - CEASA"
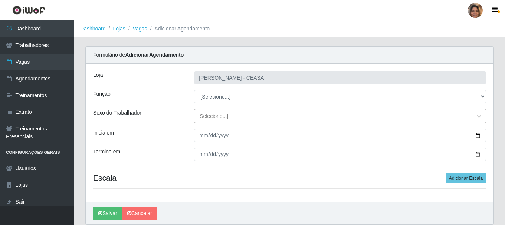
click at [221, 113] on div "[Selecione...]" at bounding box center [213, 116] width 30 height 8
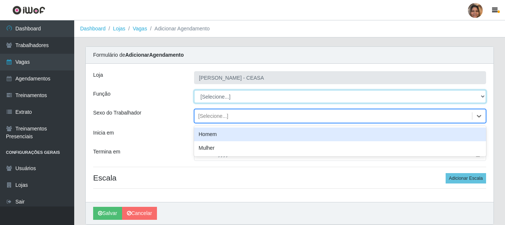
click at [227, 98] on select "[Selecione...] Repositor Repositor + Repositor ++" at bounding box center [340, 96] width 292 height 13
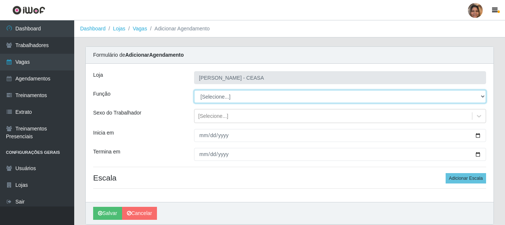
select select "82"
click at [194, 90] on select "[Selecione...] Repositor Repositor + Repositor ++" at bounding box center [340, 96] width 292 height 13
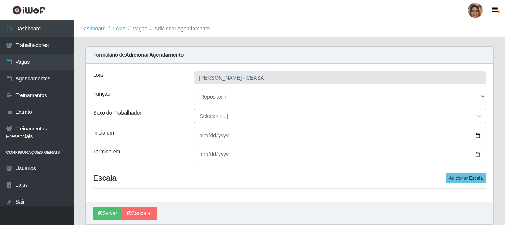
click at [223, 118] on div "[Selecione...]" at bounding box center [213, 116] width 30 height 8
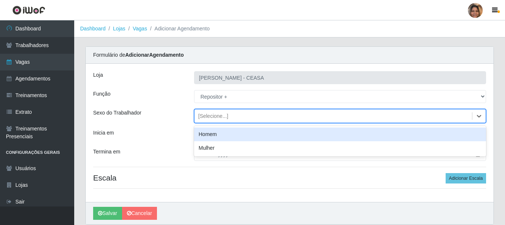
click at [224, 131] on div "Homem" at bounding box center [340, 135] width 292 height 14
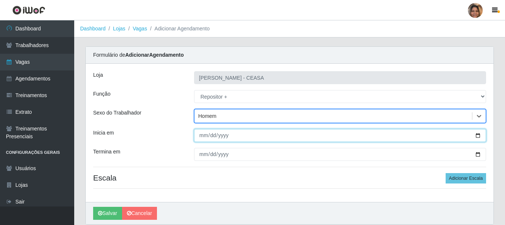
click at [478, 139] on input "Inicia em" at bounding box center [340, 135] width 292 height 13
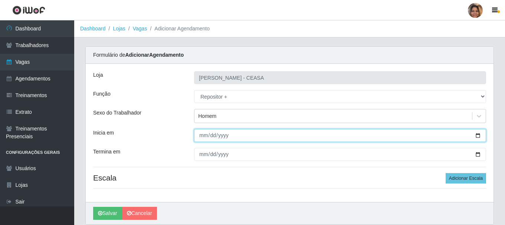
click at [478, 139] on input "Inicia em" at bounding box center [340, 135] width 292 height 13
click at [478, 137] on input "Inicia em" at bounding box center [340, 135] width 292 height 13
type input "[DATE]"
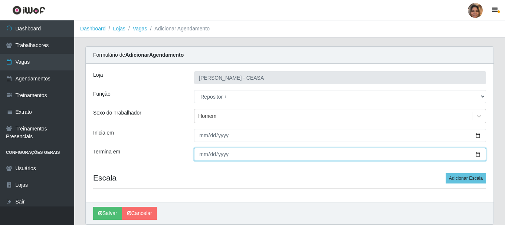
click at [478, 155] on input "Termina em" at bounding box center [340, 154] width 292 height 13
type input "[DATE]"
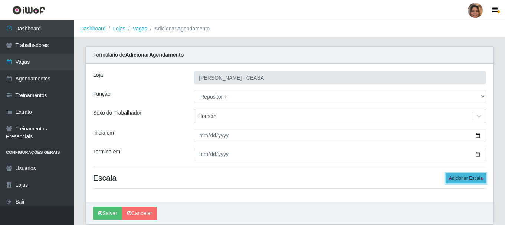
click at [470, 180] on button "Adicionar Escala" at bounding box center [466, 178] width 40 height 10
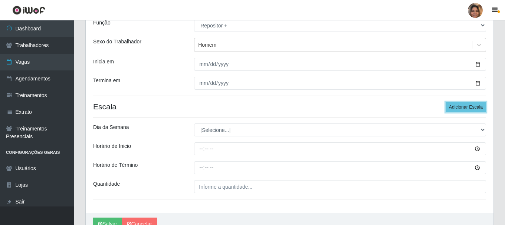
scroll to position [74, 0]
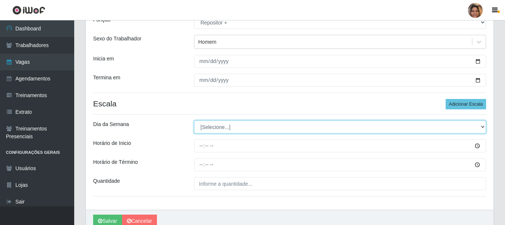
click at [233, 128] on select "[Selecione...] Segunda Terça Quarta Quinta Sexta Sábado Domingo" at bounding box center [340, 127] width 292 height 13
select select "6"
click at [194, 121] on select "[Selecione...] Segunda Terça Quarta Quinta Sexta Sábado Domingo" at bounding box center [340, 127] width 292 height 13
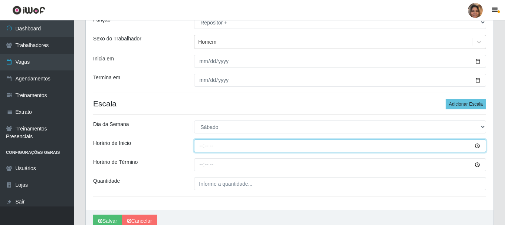
click at [203, 147] on input "Horário de Inicio" at bounding box center [340, 146] width 292 height 13
type input "07:00"
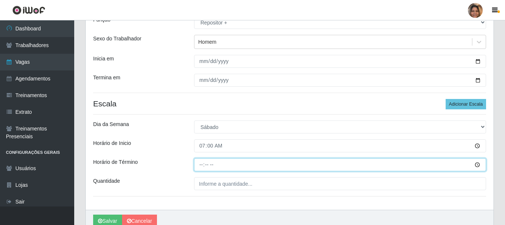
click at [202, 165] on input "Horário de Término" at bounding box center [340, 164] width 292 height 13
type input "13:00"
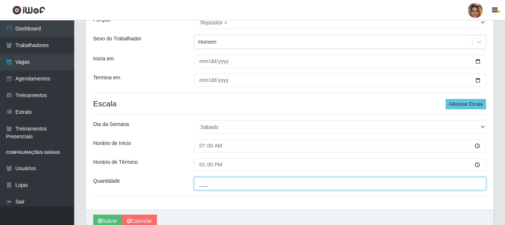
click at [256, 183] on input "___" at bounding box center [340, 183] width 292 height 13
type input "2__"
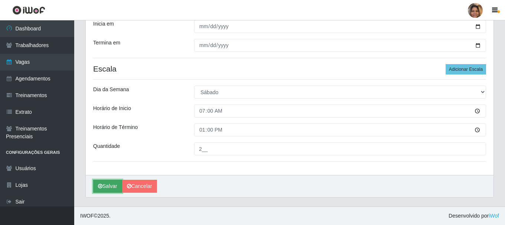
click at [108, 185] on button "Salvar" at bounding box center [107, 186] width 29 height 13
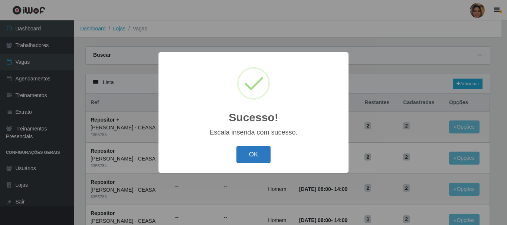
click at [260, 153] on button "OK" at bounding box center [253, 154] width 35 height 17
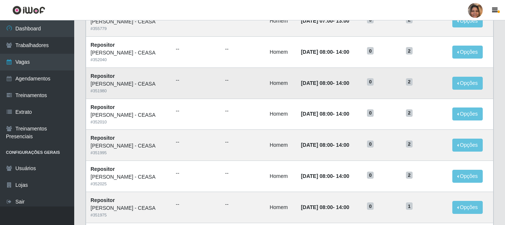
scroll to position [297, 0]
